Goal: Communication & Community: Answer question/provide support

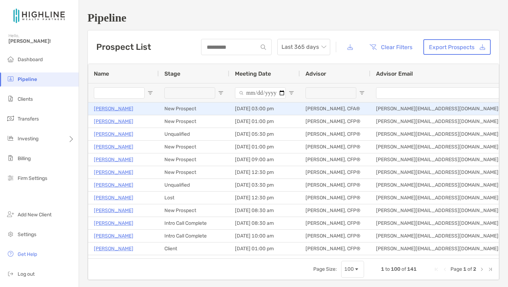
click at [111, 110] on p "[PERSON_NAME]" at bounding box center [114, 108] width 40 height 9
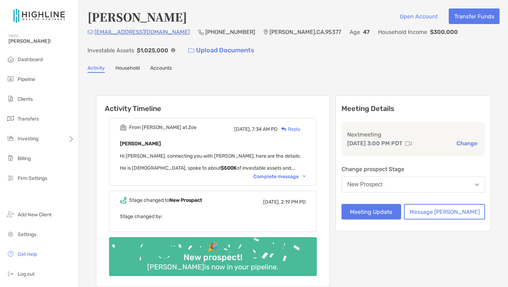
click at [275, 178] on div "Complete message" at bounding box center [279, 176] width 53 height 6
